Goal: Information Seeking & Learning: Learn about a topic

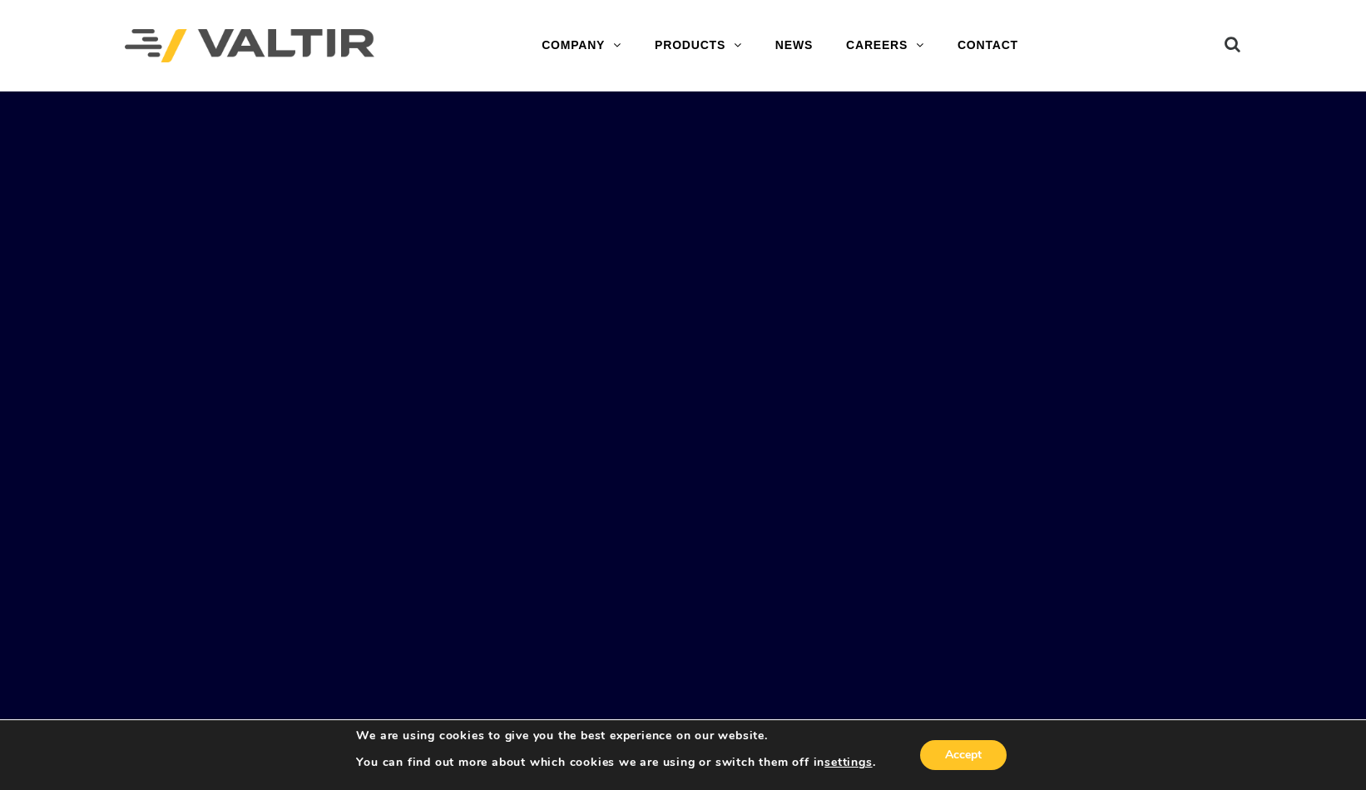
click at [228, 237] on rs-slides "LEARN MORE OUR SMART SOLUTIONS ARE ALWAYS EVOLVING. VIEW PRODUCTS WE ARE HIRING…" at bounding box center [683, 487] width 1366 height 790
click at [969, 750] on button "Accept" at bounding box center [963, 755] width 87 height 30
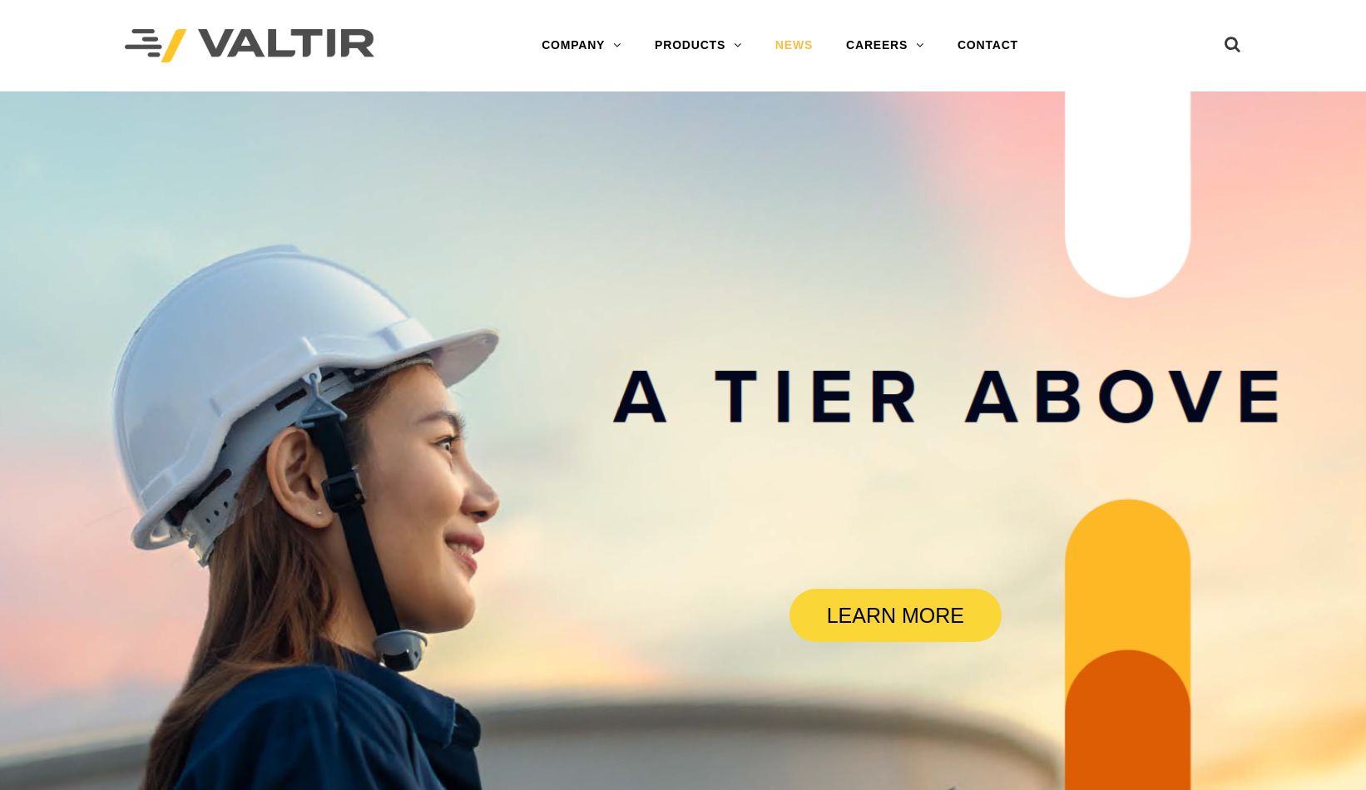
click at [801, 47] on link "NEWS" at bounding box center [794, 45] width 71 height 33
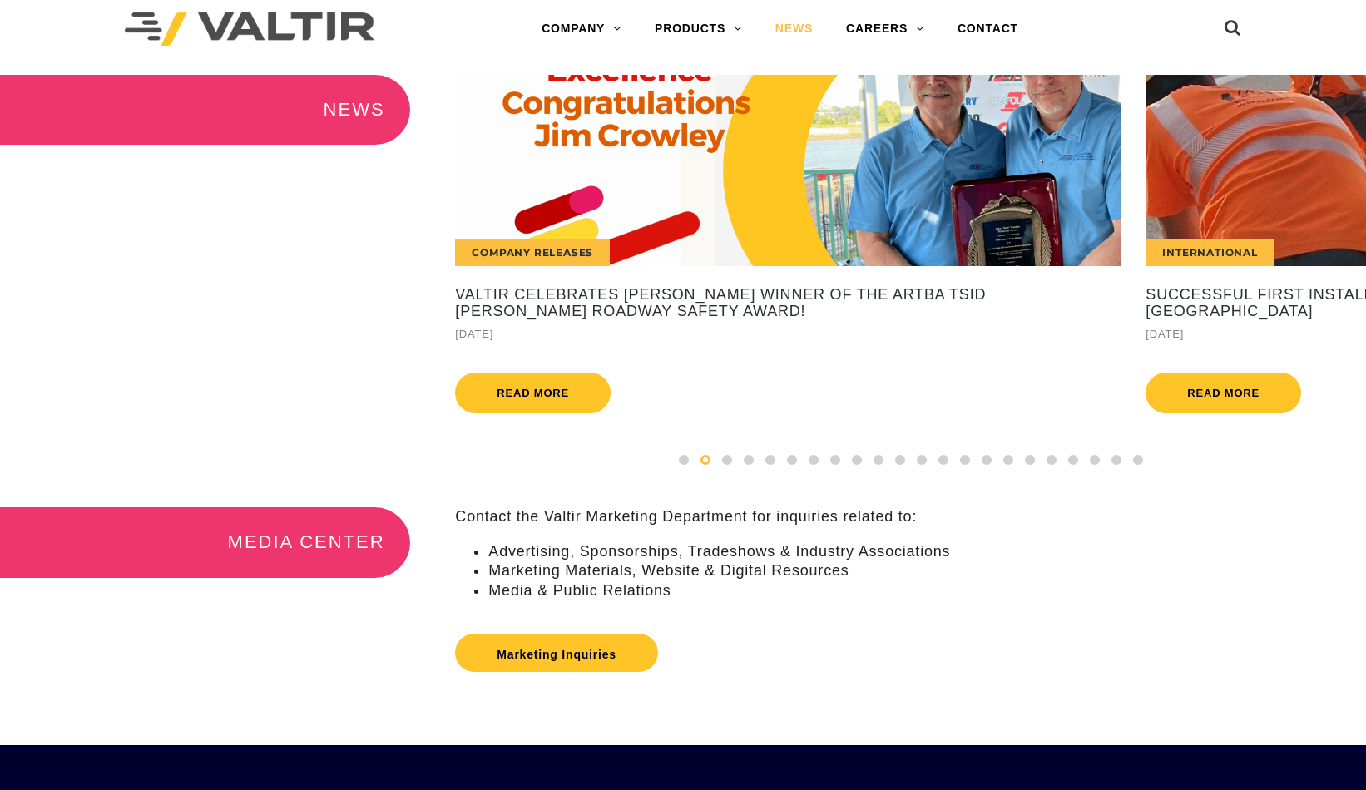
scroll to position [17, 0]
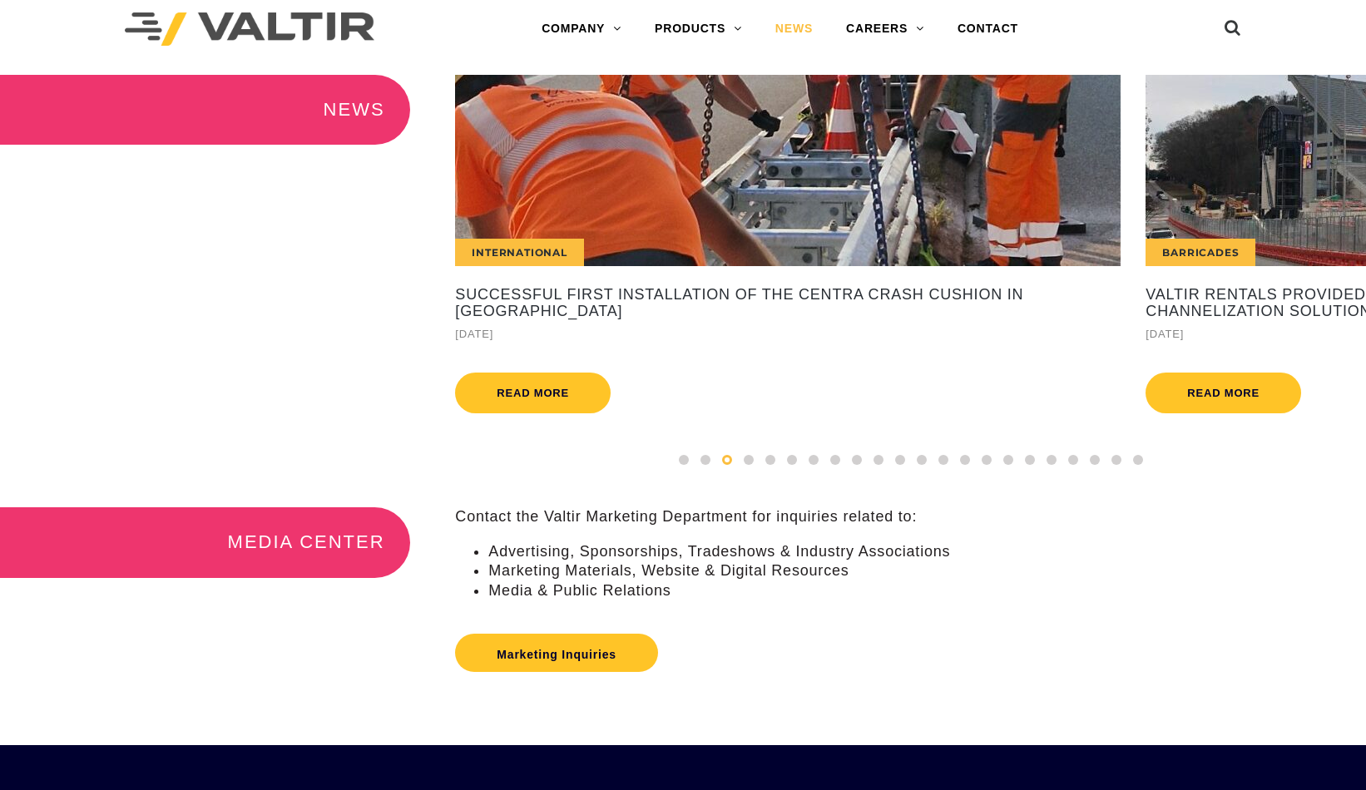
click at [106, 718] on div "MEDIA CENTER Contact the Valtir Marketing Department for inquiries related to: …" at bounding box center [683, 627] width 1366 height 238
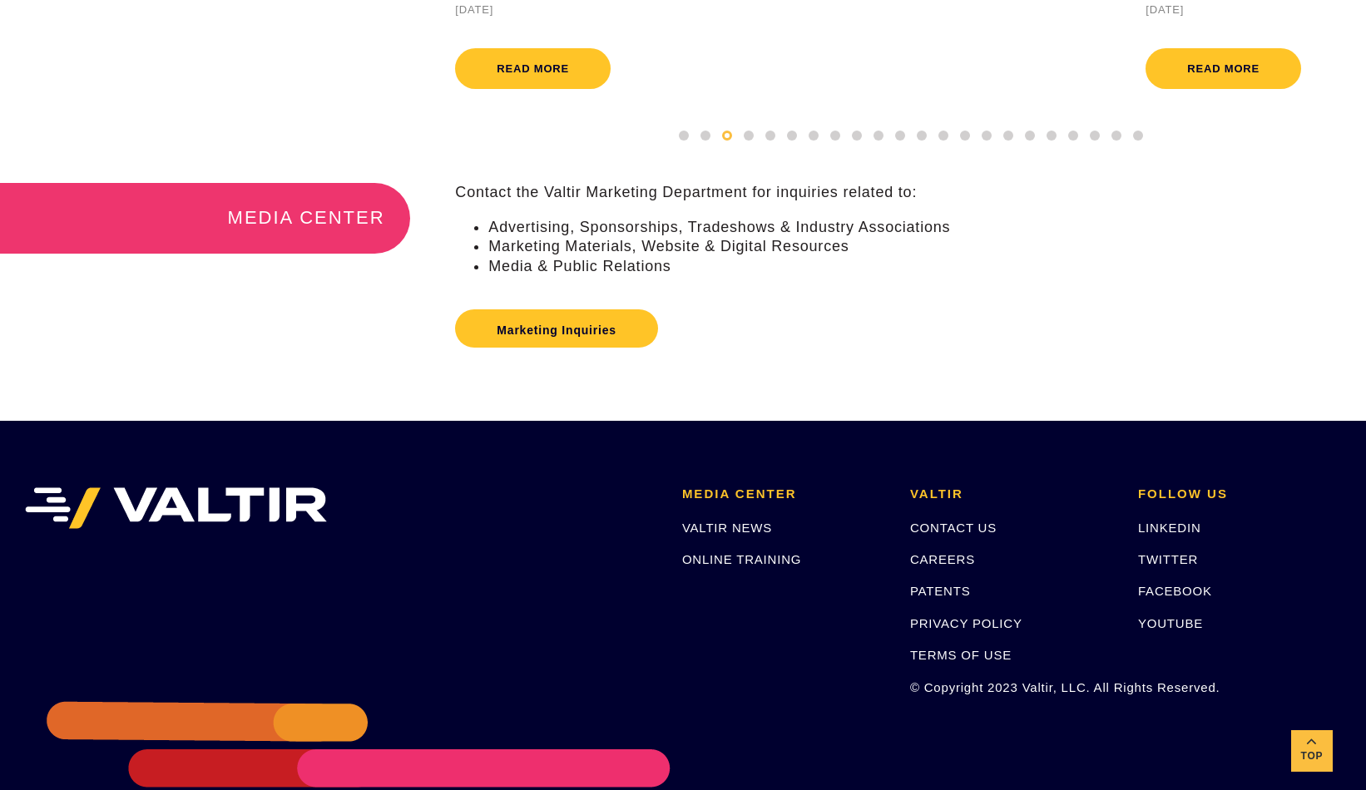
scroll to position [487, 0]
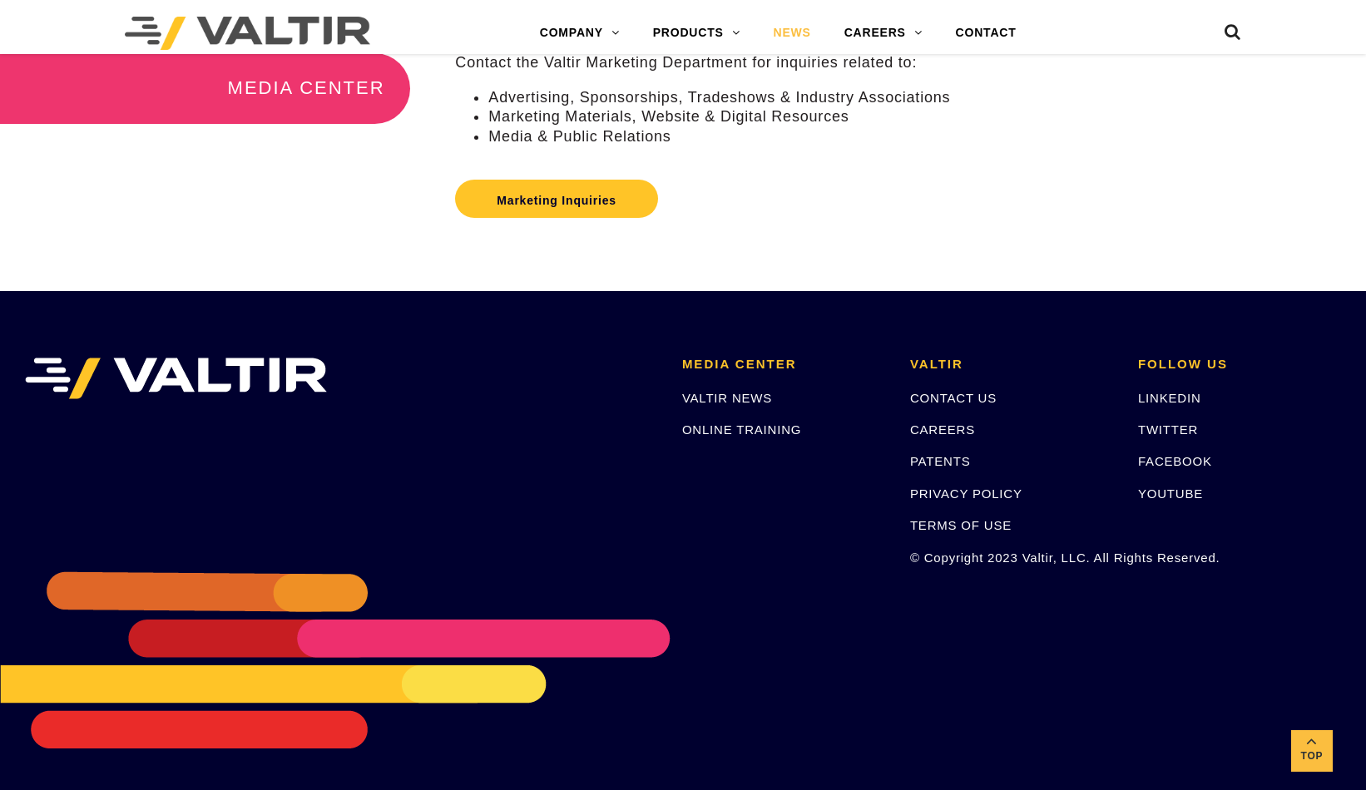
click at [801, 47] on link "NEWS" at bounding box center [791, 33] width 71 height 33
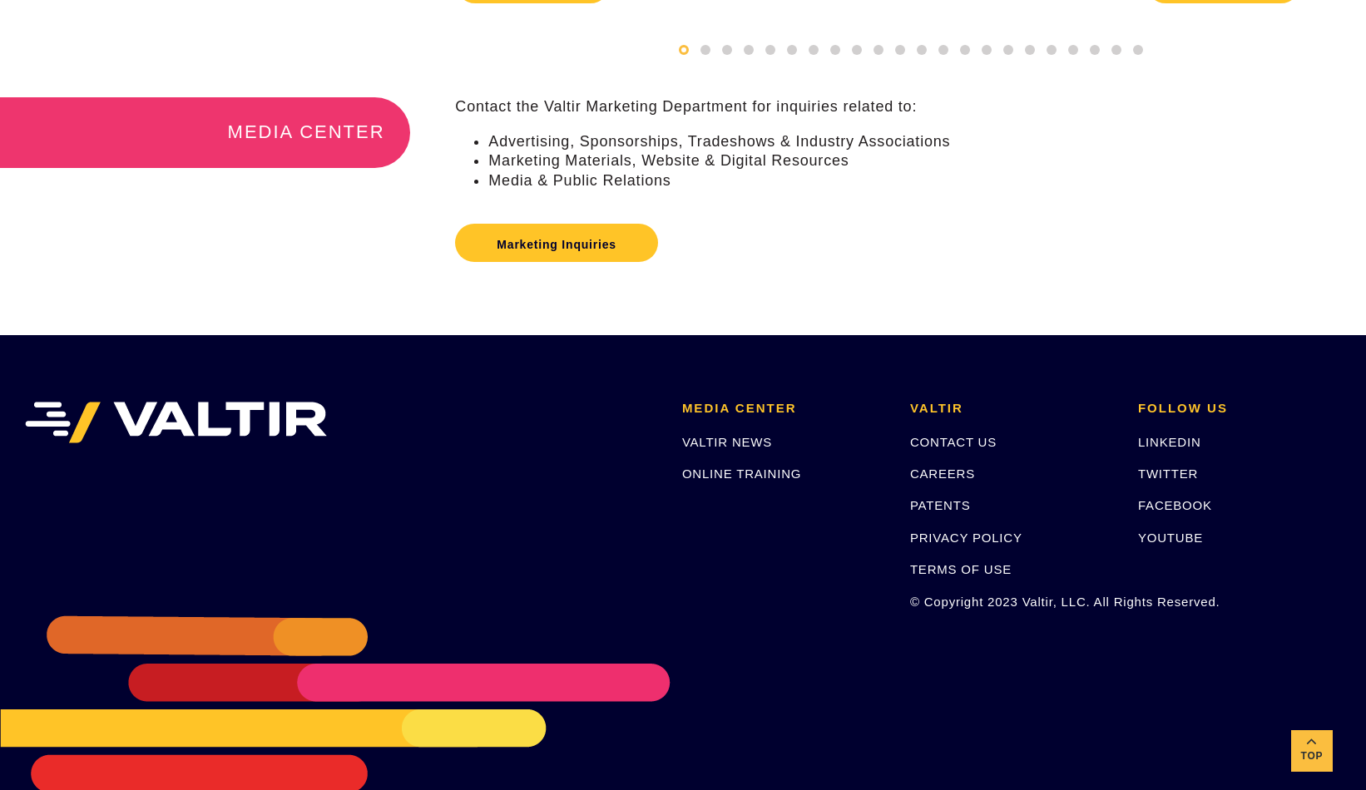
scroll to position [487, 0]
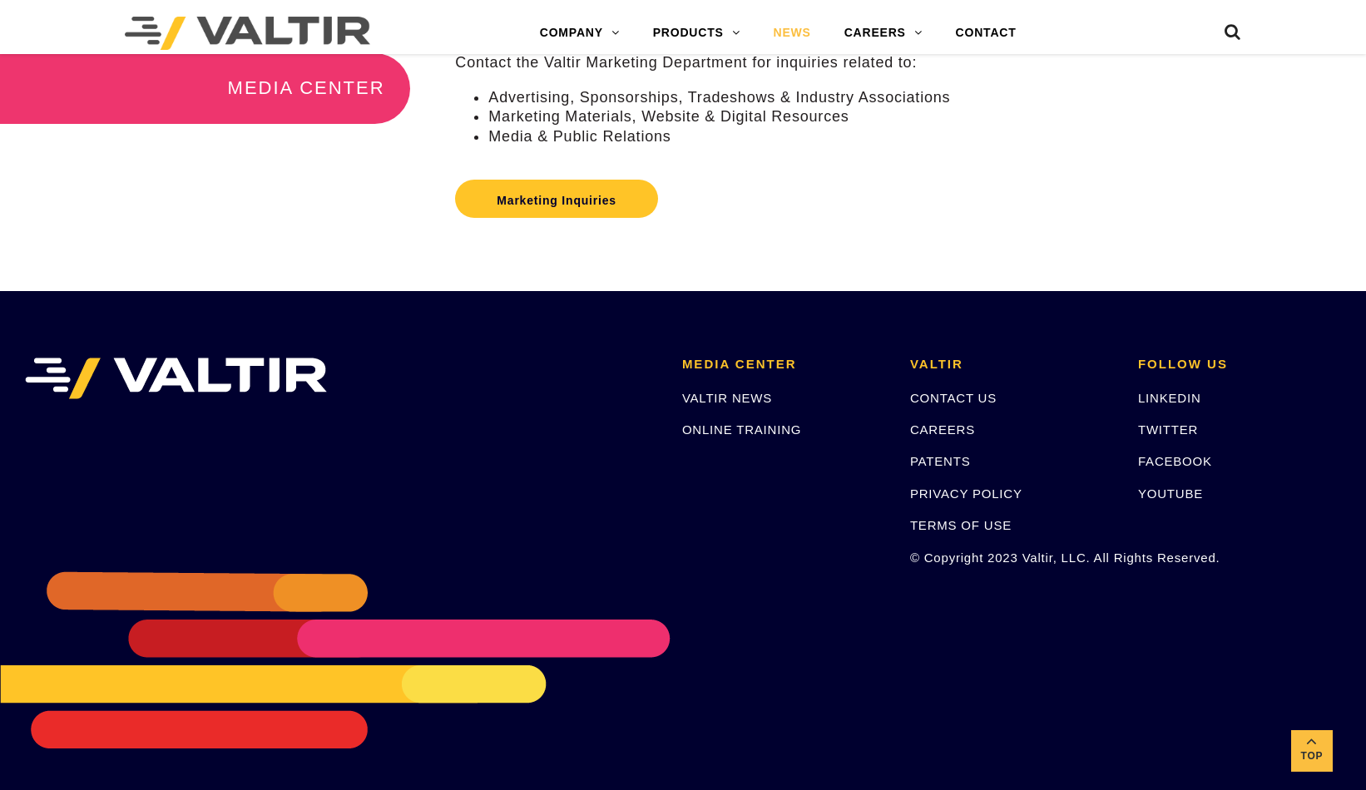
click at [1185, 453] on p "FACEBOOK" at bounding box center [1239, 461] width 203 height 19
click at [1184, 460] on link "FACEBOOK" at bounding box center [1175, 461] width 74 height 14
